Goal: Task Accomplishment & Management: Use online tool/utility

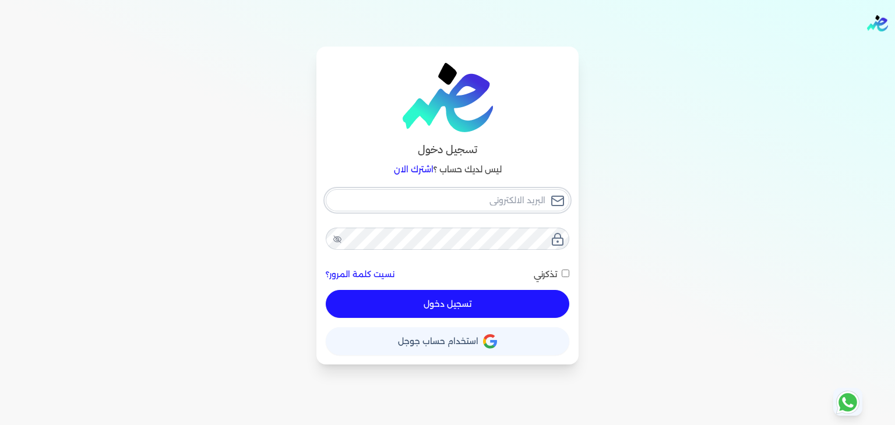
click at [489, 203] on input "email" at bounding box center [448, 200] width 244 height 22
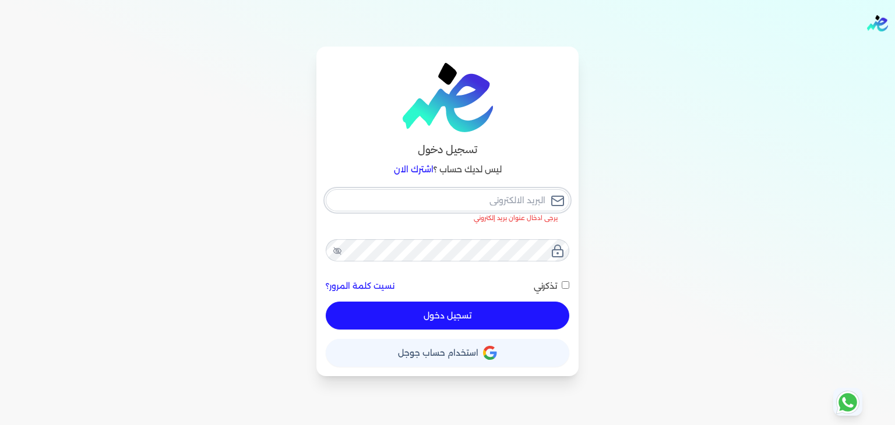
type input "[EMAIL_ADDRESS][DOMAIN_NAME]"
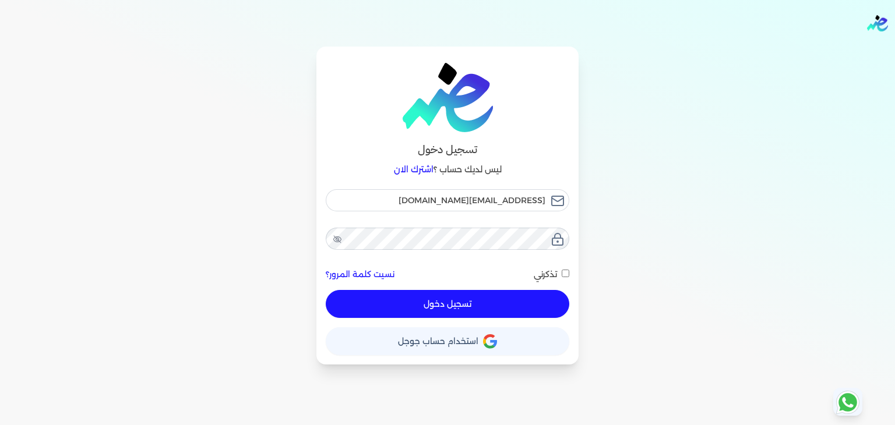
click at [565, 273] on input "تذكرني" at bounding box center [566, 274] width 8 height 8
checkbox input "true"
click at [492, 308] on button "تسجيل دخول" at bounding box center [448, 304] width 244 height 28
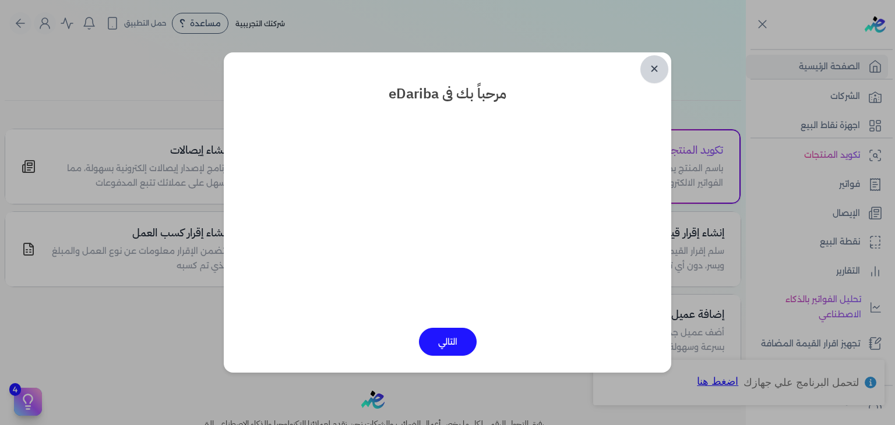
click at [655, 70] on link "✕" at bounding box center [654, 69] width 28 height 28
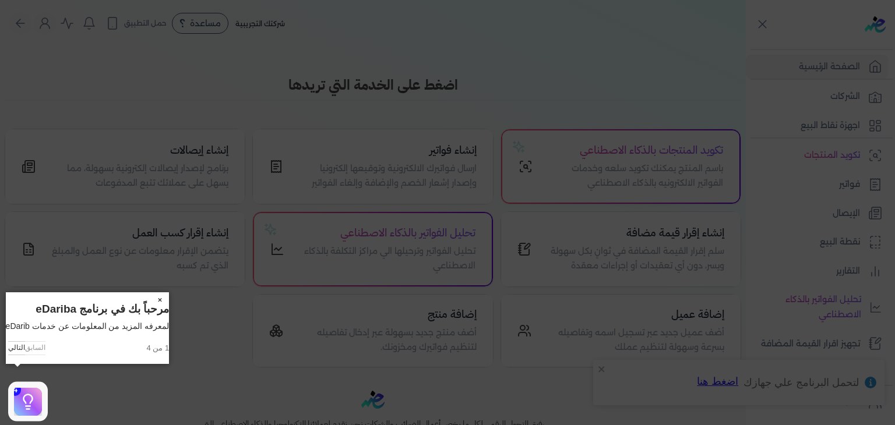
click at [169, 301] on button "×" at bounding box center [159, 300] width 19 height 16
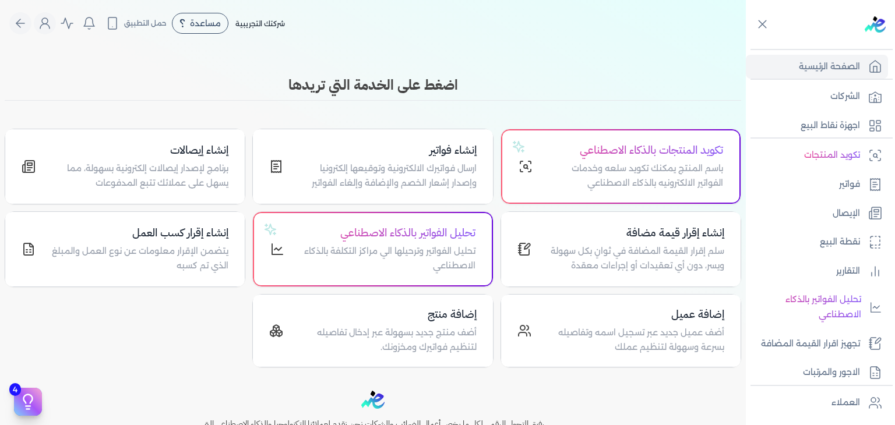
click at [632, 71] on div "Toggle Navigation الاسعار العمولات مساعدة خدمة العملاء دليل المستخدم تسجيل الدخ…" at bounding box center [373, 212] width 746 height 425
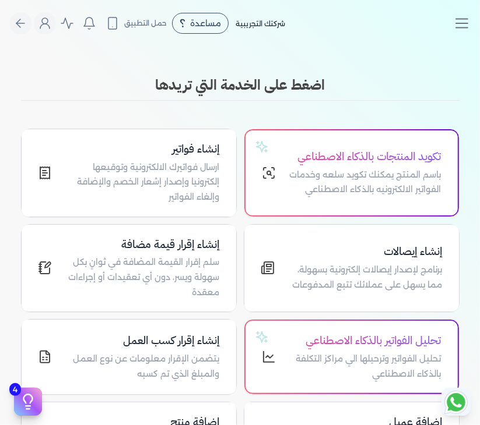
click at [441, 117] on div "اضغط على الخدمة التي تريدها تكويد المنتجات بالذكاء الاصطناعي باسم المنتج يمكنك …" at bounding box center [239, 275] width 447 height 401
click at [455, 21] on icon "Toggle navigation" at bounding box center [461, 23] width 17 height 17
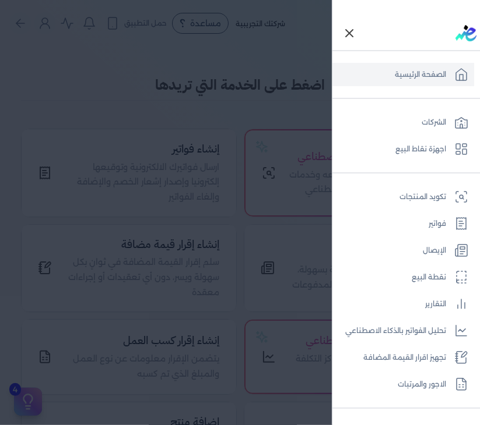
click at [398, 83] on link "الصفحة الرئيسية" at bounding box center [403, 74] width 142 height 23
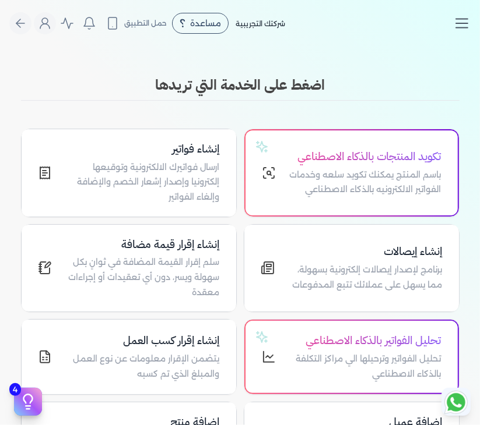
click at [457, 19] on line "Toggle navigation" at bounding box center [462, 19] width 12 height 0
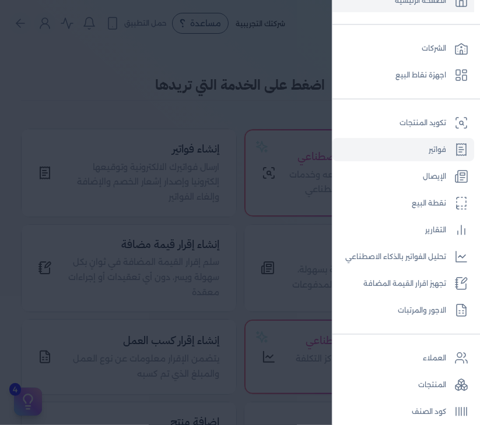
scroll to position [75, 0]
click at [275, 129] on div at bounding box center [240, 212] width 480 height 425
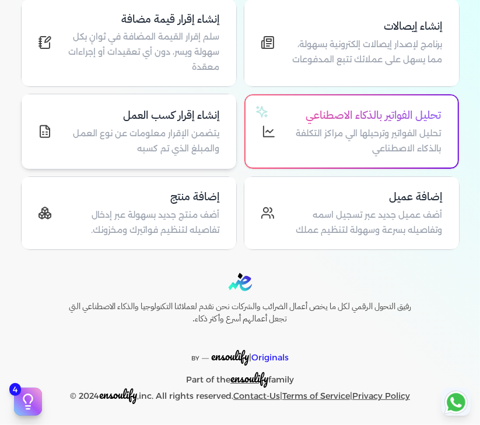
scroll to position [225, 0]
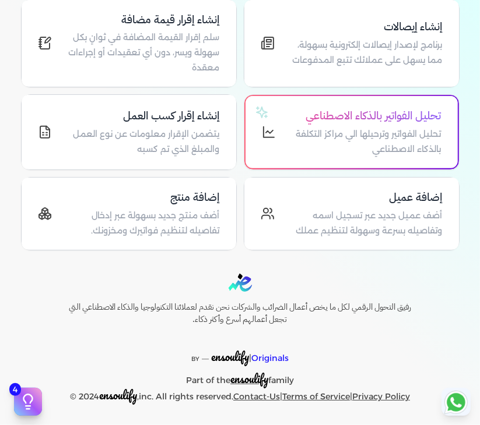
click at [341, 285] on div at bounding box center [240, 283] width 392 height 18
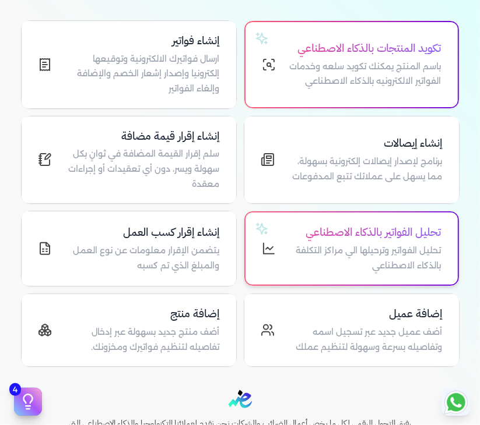
scroll to position [0, 0]
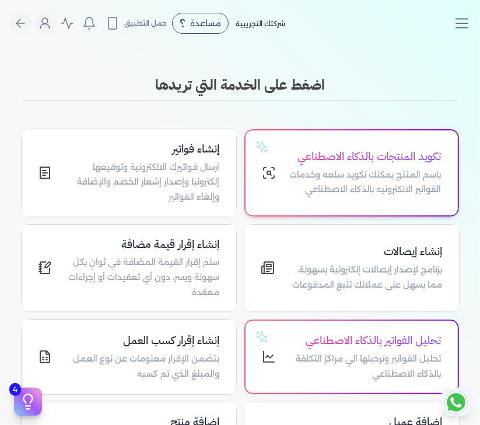
click at [392, 166] on div "تكويد المنتجات بالذكاء الاصطناعي باسم المنتج يمكنك تكويد سلعه وخدمات الفواتير ا…" at bounding box center [365, 173] width 151 height 49
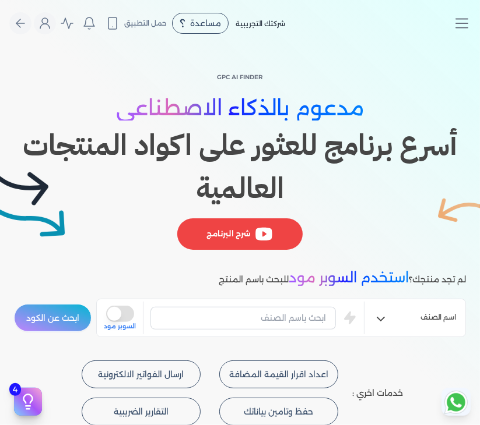
drag, startPoint x: 392, startPoint y: 166, endPoint x: 366, endPoint y: 159, distance: 26.6
click at [366, 159] on h1 "أسرع برنامج للعثور على اكواد المنتجات العالمية" at bounding box center [240, 167] width 452 height 86
click at [27, 22] on icon "Global" at bounding box center [20, 23] width 14 height 14
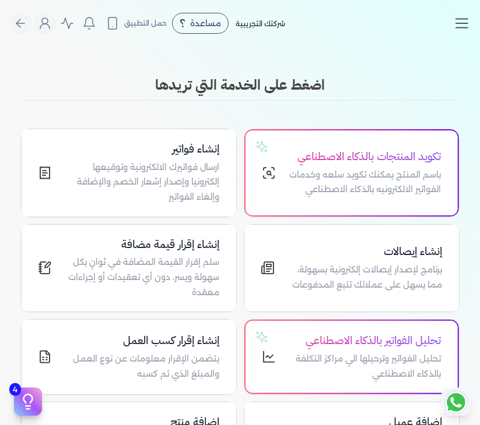
click at [461, 20] on icon "Toggle navigation" at bounding box center [461, 23] width 17 height 17
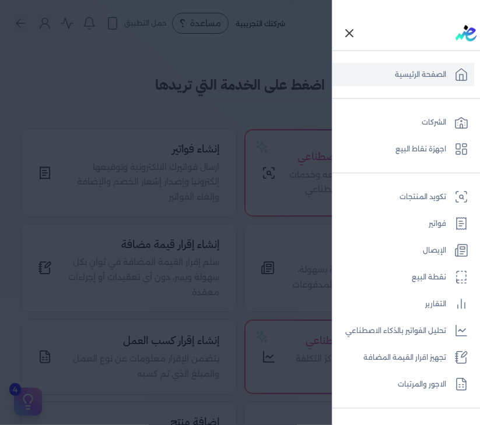
click at [242, 313] on div at bounding box center [240, 212] width 480 height 425
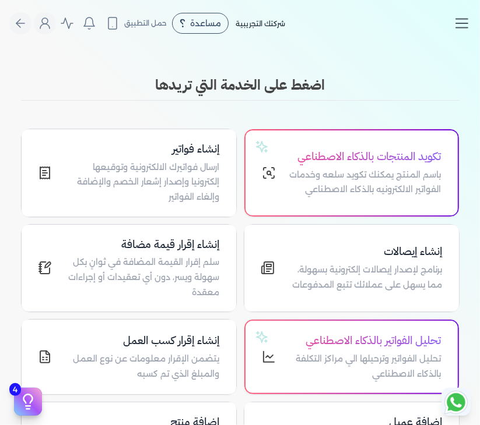
click at [457, 20] on icon "Toggle navigation" at bounding box center [461, 23] width 17 height 17
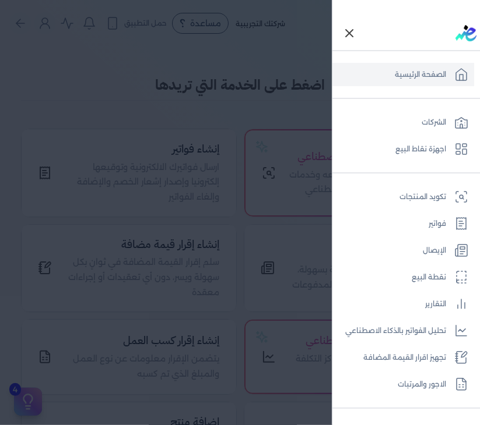
click at [316, 224] on div at bounding box center [240, 212] width 480 height 425
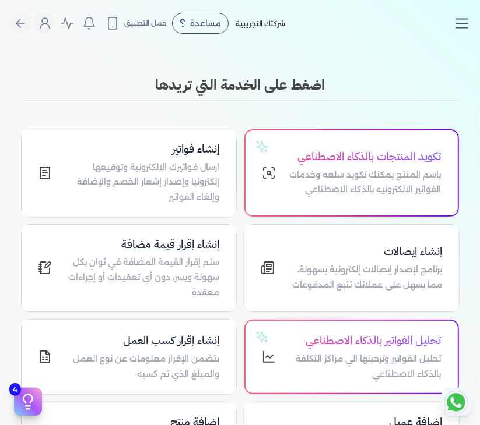
click at [459, 24] on icon "Toggle navigation" at bounding box center [461, 23] width 17 height 17
click at [459, 26] on icon "Toggle navigation" at bounding box center [461, 23] width 17 height 17
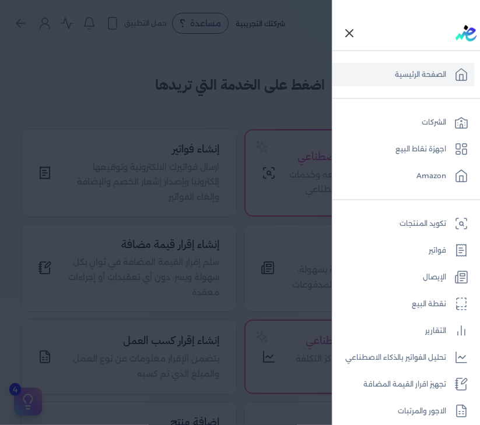
click at [248, 111] on div at bounding box center [240, 212] width 480 height 425
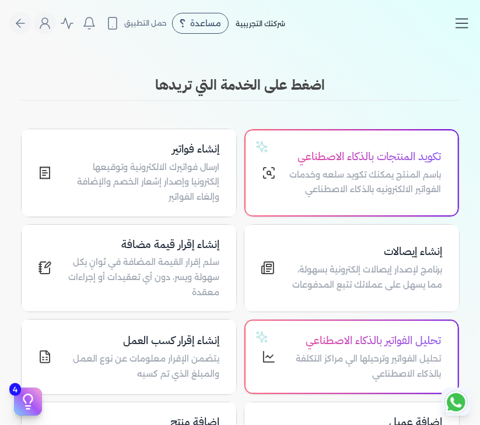
drag, startPoint x: 451, startPoint y: 24, endPoint x: 463, endPoint y: 29, distance: 13.1
click at [463, 29] on nav "Toggle Navigation الاسعار العمولات مساعدة خدمة العملاء دليل المستخدم تسجيل الدخ…" at bounding box center [240, 23] width 480 height 47
click at [463, 29] on icon "Toggle navigation" at bounding box center [461, 23] width 17 height 17
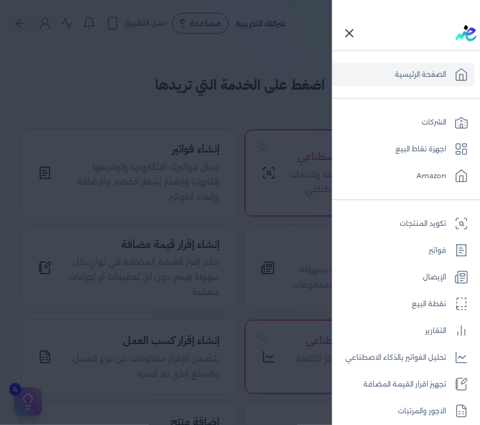
click at [266, 57] on div at bounding box center [240, 212] width 480 height 425
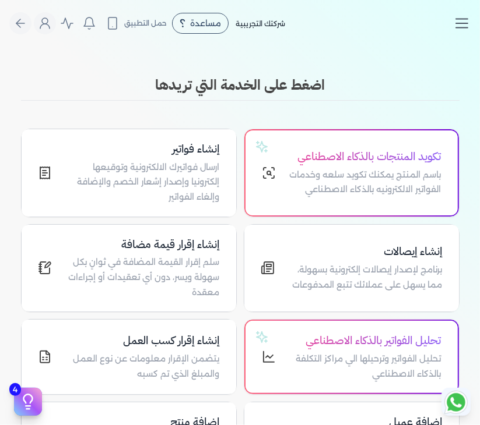
click at [457, 26] on icon "Toggle navigation" at bounding box center [461, 23] width 17 height 17
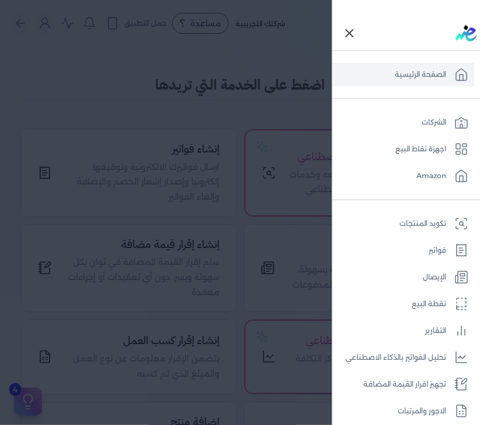
click at [353, 35] on icon "Toggle navigation" at bounding box center [349, 33] width 7 height 7
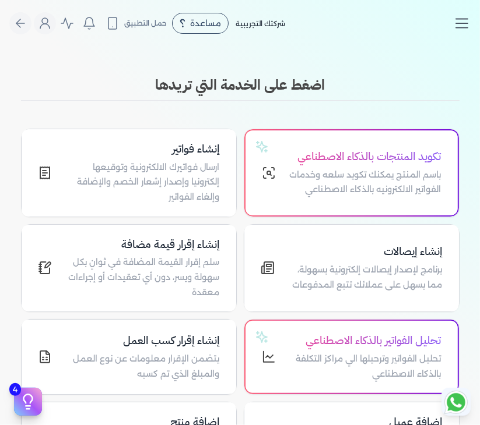
click at [468, 19] on icon "Toggle navigation" at bounding box center [461, 23] width 17 height 17
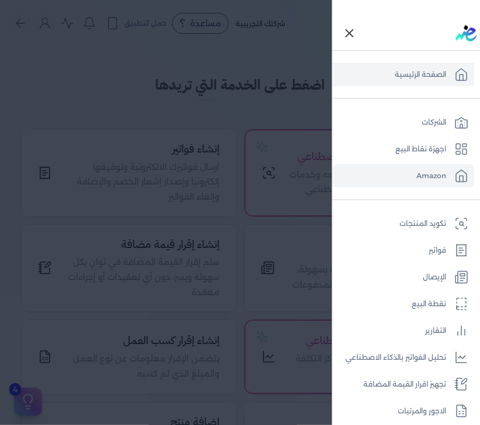
click at [431, 178] on link "Amazon" at bounding box center [403, 175] width 142 height 23
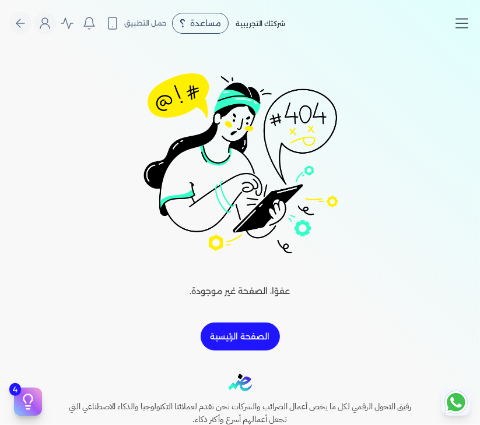
click at [462, 25] on icon "Toggle navigation" at bounding box center [461, 23] width 17 height 17
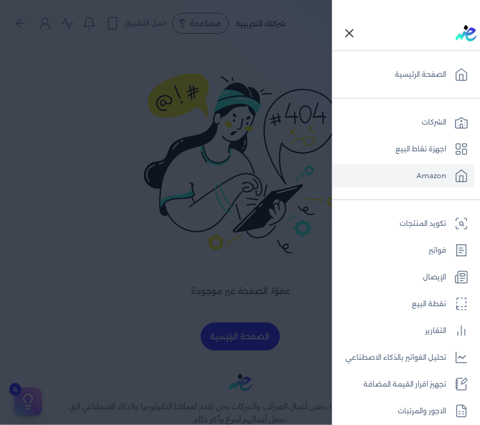
click at [280, 41] on div at bounding box center [240, 212] width 480 height 425
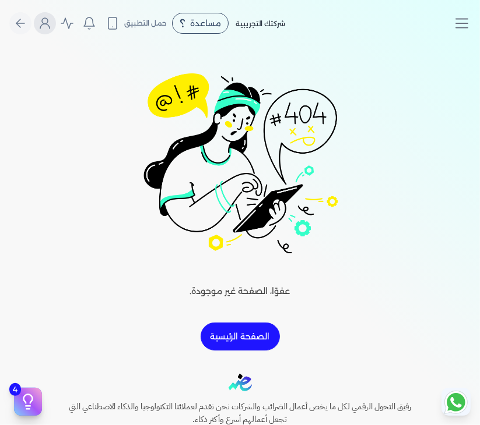
click at [52, 27] on icon "Global" at bounding box center [45, 23] width 14 height 14
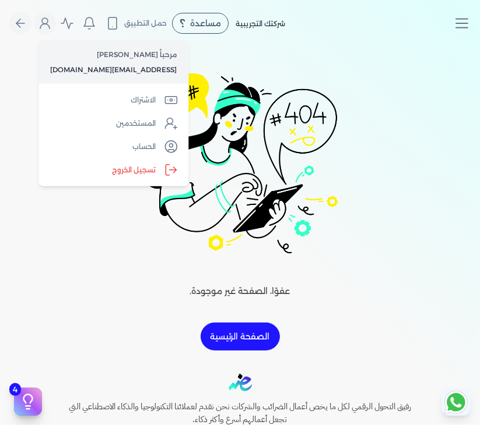
click at [297, 33] on div "شركتك التجريبية مساعدة خدمة العملاء دليل المستخدم حمل التطبيق لا يوجد اشعارات م…" at bounding box center [230, 23] width 443 height 22
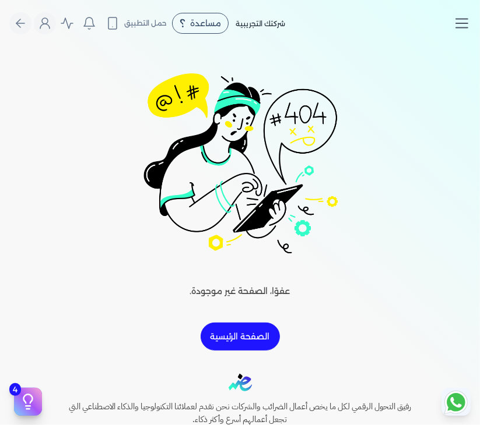
click at [459, 26] on icon "Toggle navigation" at bounding box center [461, 23] width 17 height 17
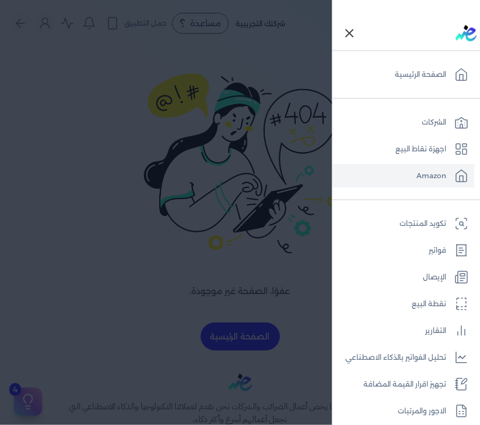
click at [234, 106] on div at bounding box center [240, 212] width 480 height 425
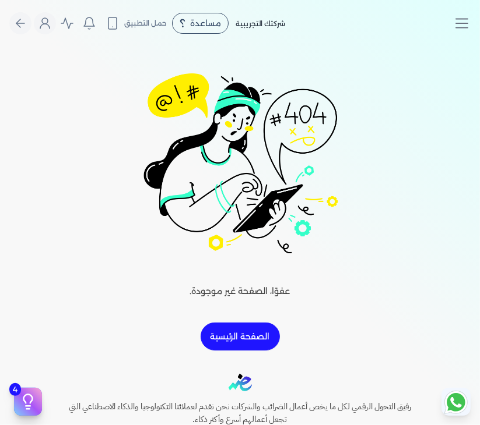
click at [14, 19] on button "Global" at bounding box center [20, 23] width 22 height 22
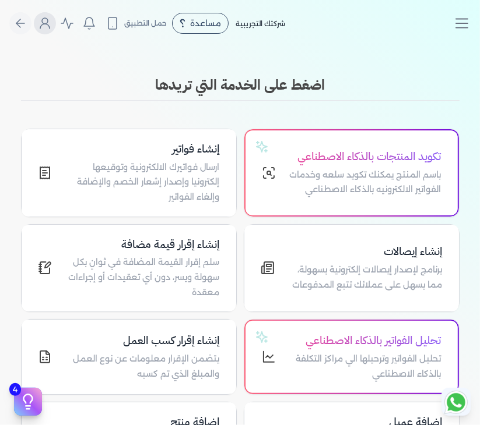
click at [51, 30] on icon "Global" at bounding box center [45, 23] width 14 height 14
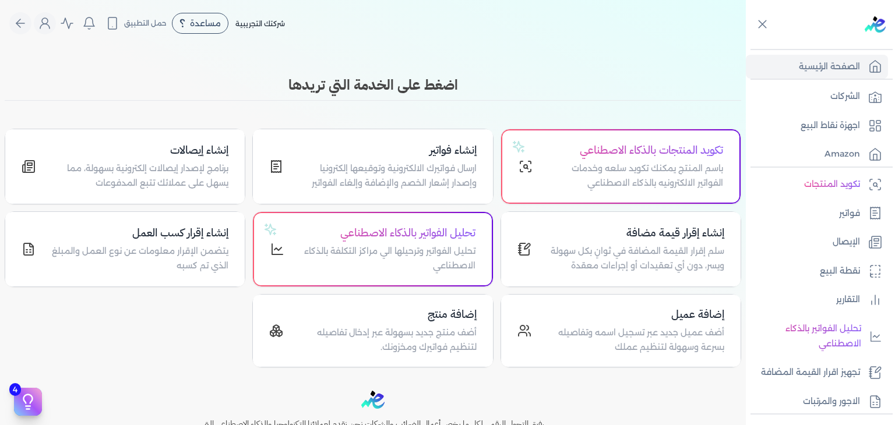
click at [48, 22] on icon "Global" at bounding box center [45, 23] width 14 height 14
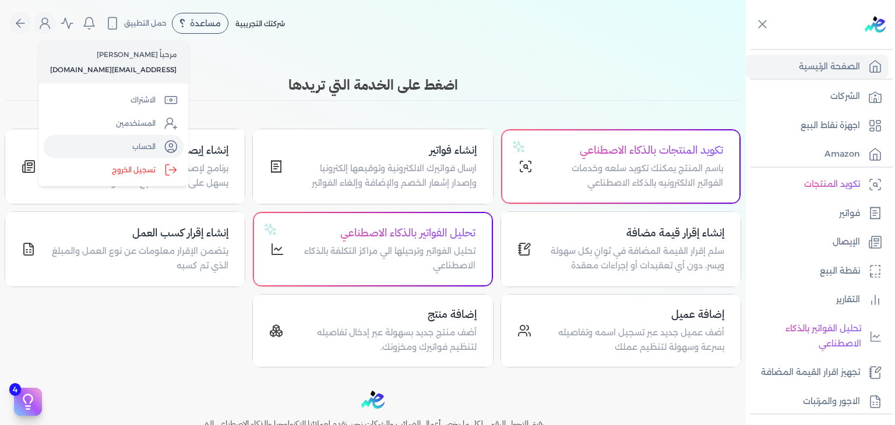
click at [103, 143] on link "الحساب" at bounding box center [113, 146] width 140 height 23
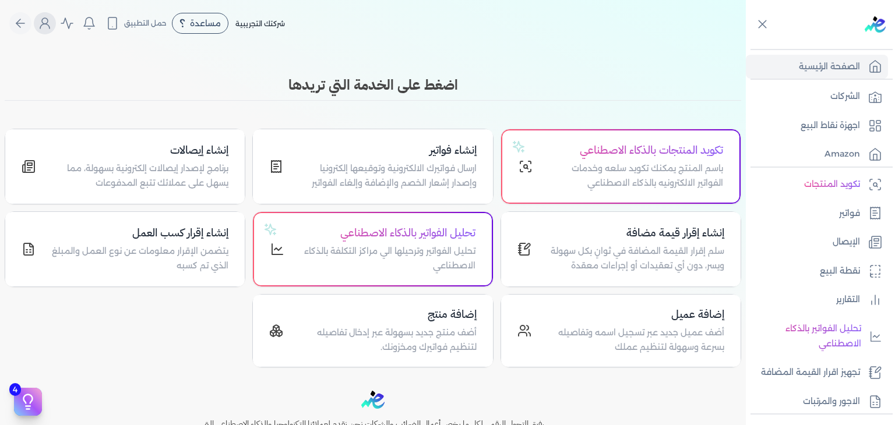
click at [48, 23] on circle "Global" at bounding box center [45, 21] width 6 height 6
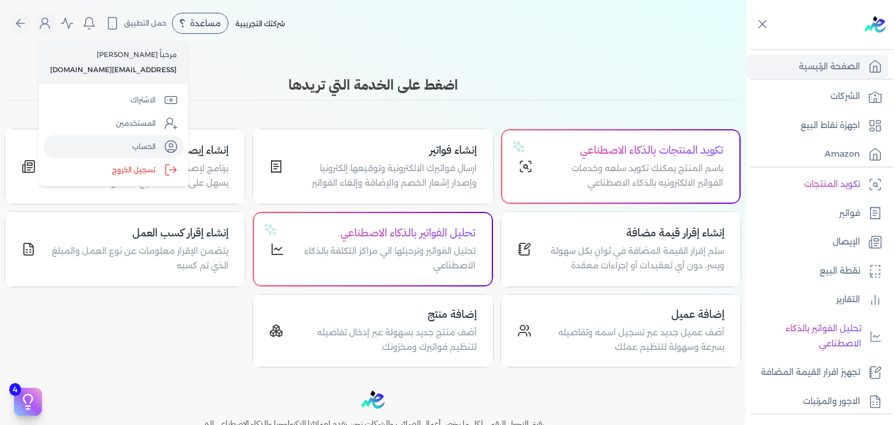
click at [128, 145] on link "الحساب" at bounding box center [113, 146] width 140 height 23
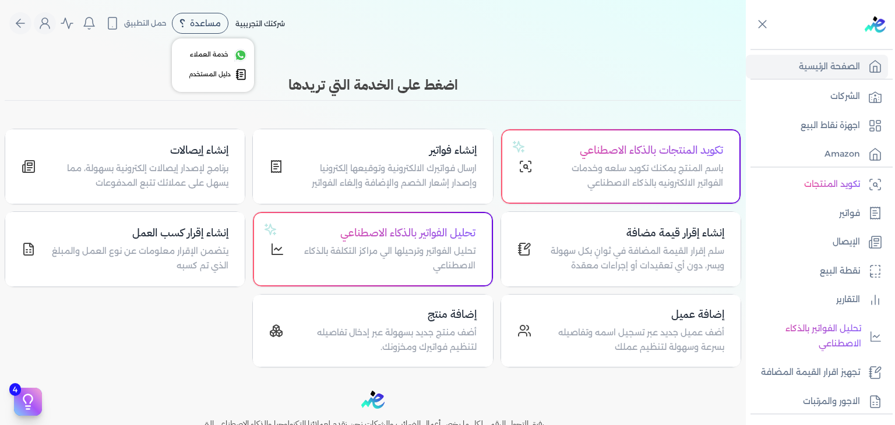
click at [203, 30] on div "مساعدة" at bounding box center [200, 23] width 57 height 21
click at [223, 81] on link "دليل المستخدم" at bounding box center [213, 74] width 68 height 16
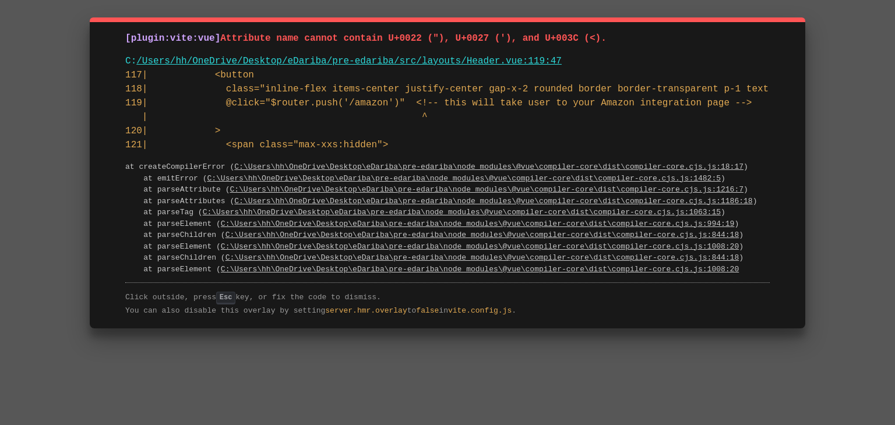
drag, startPoint x: 105, startPoint y: 36, endPoint x: 518, endPoint y: 322, distance: 502.0
click at [518, 322] on div "[plugin:vite:vue] Attribute name cannot contain U+0022 ("), U+0027 ('), and U+0…" at bounding box center [448, 172] width 716 height 311
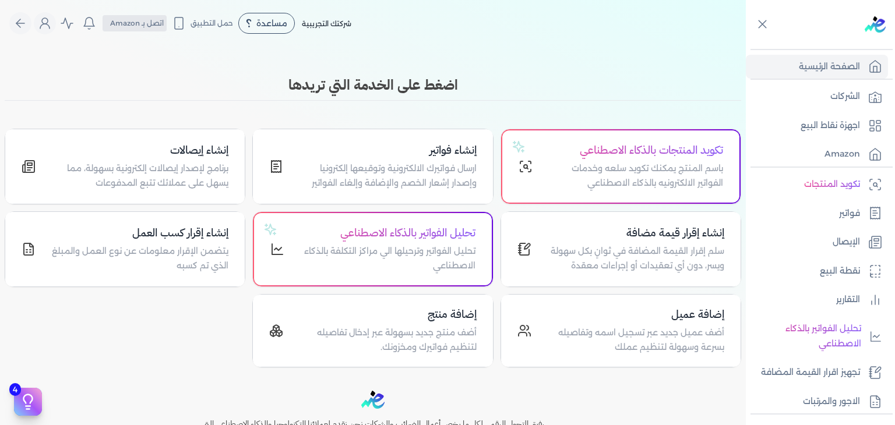
click at [151, 18] on span "اتصل بـ Amazon" at bounding box center [137, 23] width 54 height 10
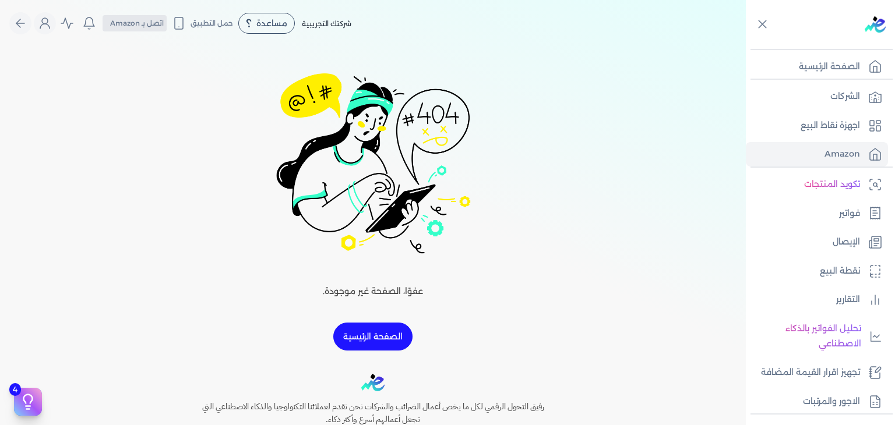
click at [164, 26] on span "اتصل بـ Amazon" at bounding box center [137, 23] width 54 height 10
click at [48, 29] on icon "Global" at bounding box center [45, 23] width 14 height 14
